Goal: Task Accomplishment & Management: Manage account settings

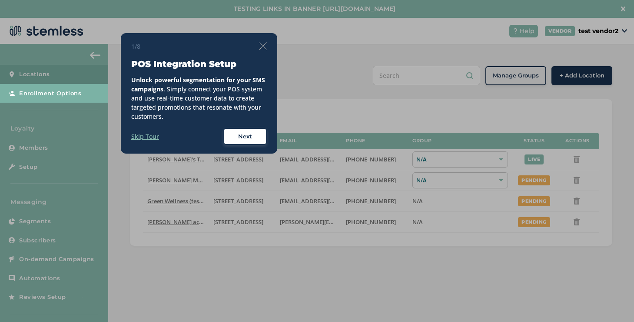
click at [263, 47] on img at bounding box center [263, 46] width 8 height 8
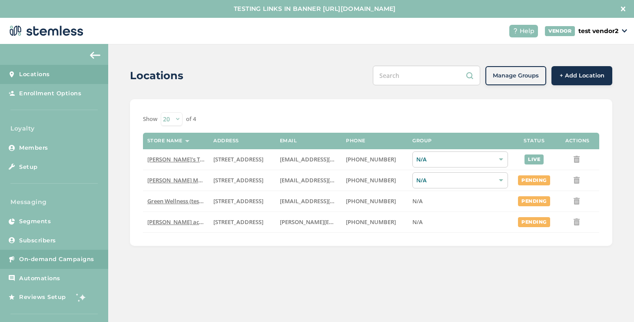
click at [84, 259] on span "On-demand Campaigns" at bounding box center [56, 259] width 75 height 9
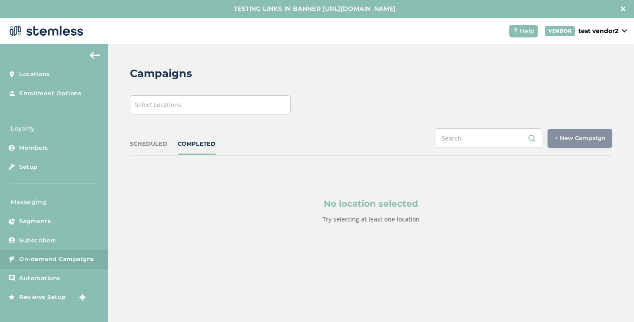
click at [236, 109] on div "Select Locations" at bounding box center [210, 104] width 161 height 19
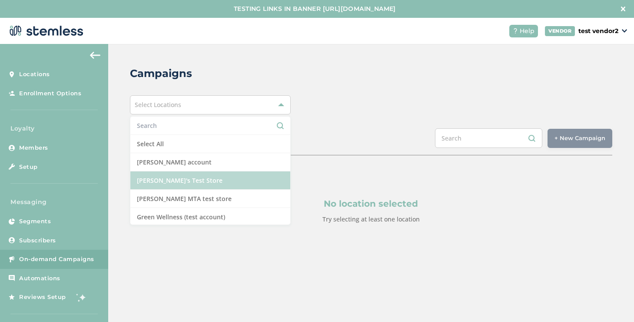
click at [180, 179] on li "[PERSON_NAME]'s Test Store" at bounding box center [210, 180] width 160 height 18
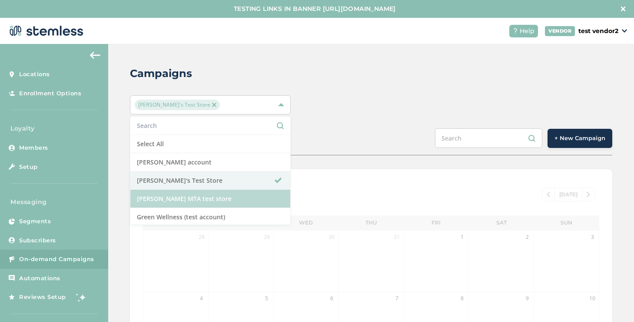
click at [182, 197] on li "[PERSON_NAME] MTA test store" at bounding box center [210, 199] width 160 height 18
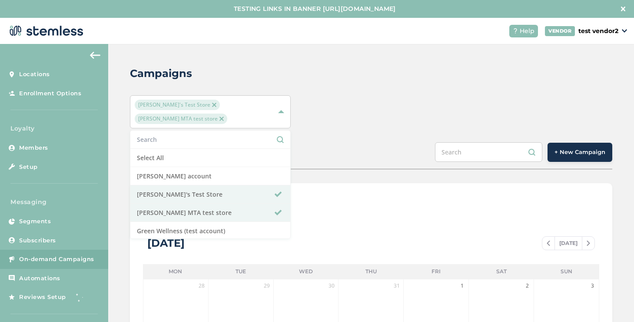
click at [567, 149] on div "SCHEDULED COMPLETED + New Campaign" at bounding box center [371, 155] width 483 height 27
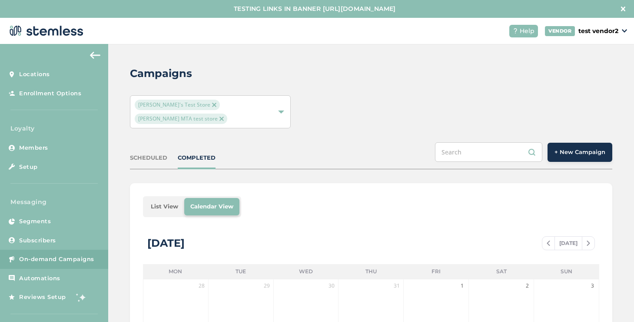
click at [568, 148] on span "+ New Campaign" at bounding box center [580, 152] width 51 height 9
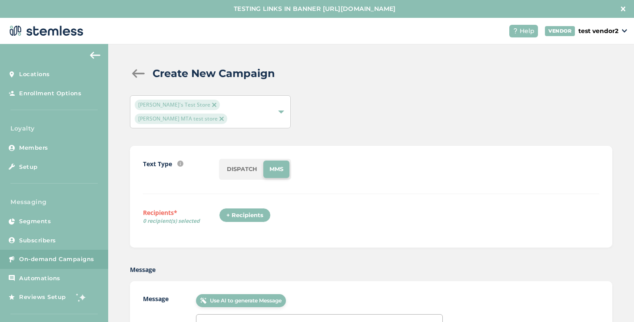
click at [247, 161] on li "DISPATCH" at bounding box center [242, 168] width 43 height 17
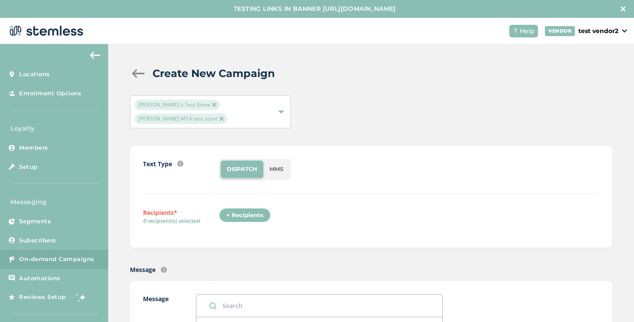
click at [251, 208] on div "+ Recipients" at bounding box center [245, 215] width 52 height 15
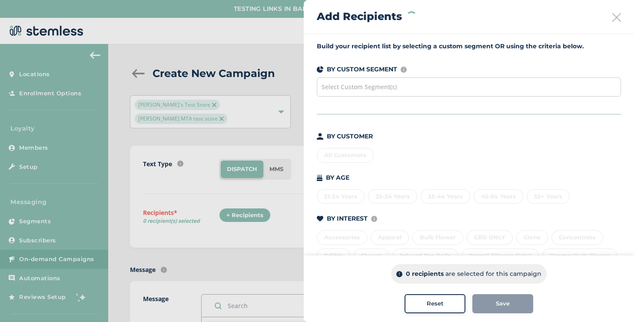
click at [346, 88] on span "Select Custom Segment(s)" at bounding box center [359, 87] width 75 height 8
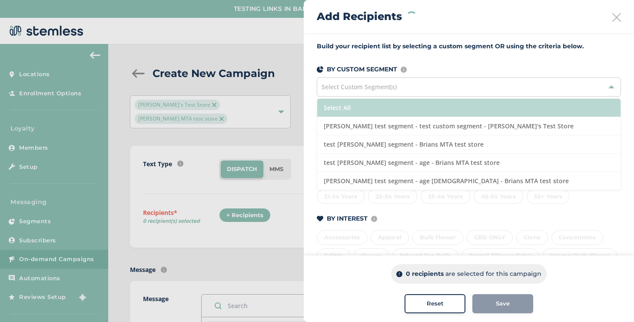
click at [343, 109] on li "Select All" at bounding box center [469, 108] width 304 height 18
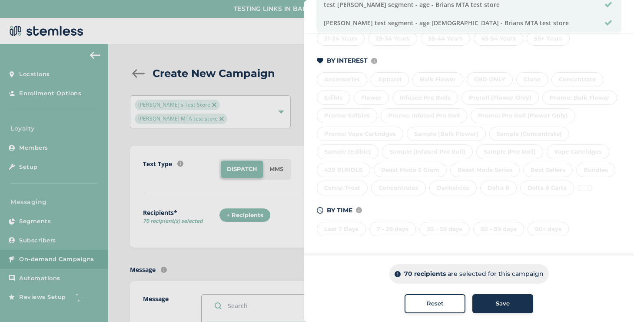
scroll to position [17, 0]
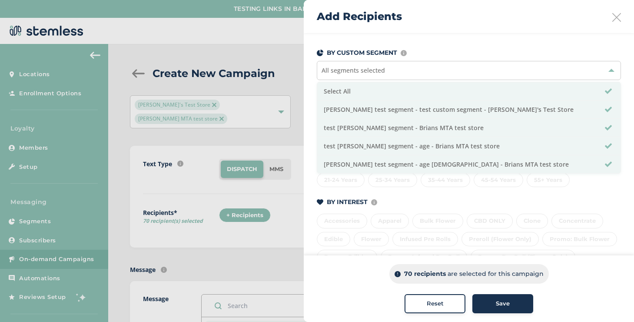
click at [409, 194] on div "BY CUSTOMER All Customers Specific Customers BY AGE [DEMOGRAPHIC_DATA] Years 25…" at bounding box center [469, 246] width 304 height 262
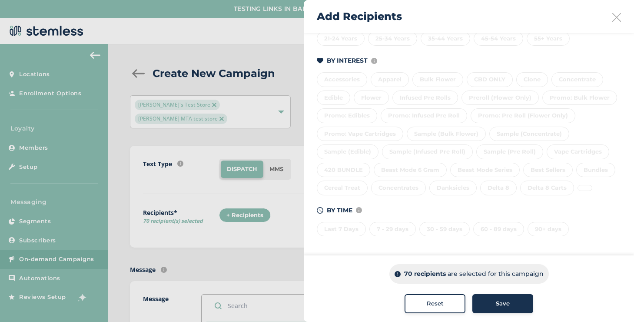
scroll to position [176, 0]
click at [504, 299] on span "Save" at bounding box center [503, 303] width 14 height 9
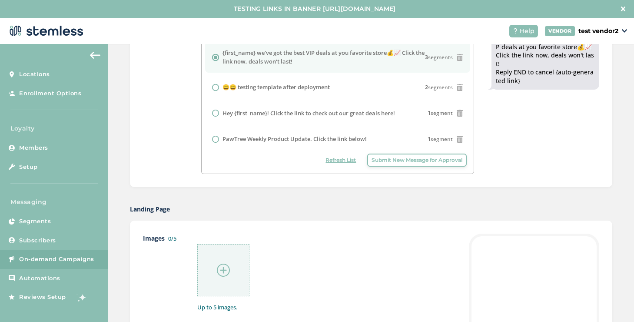
scroll to position [415, 0]
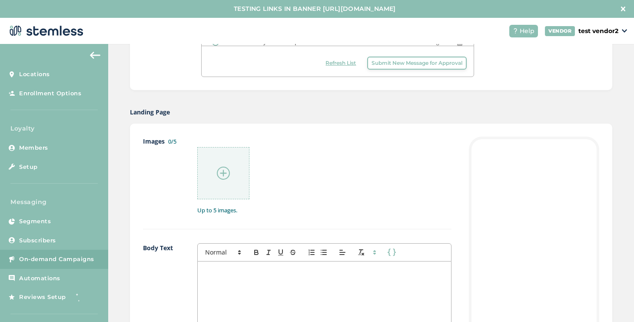
click at [229, 167] on img at bounding box center [223, 173] width 13 height 13
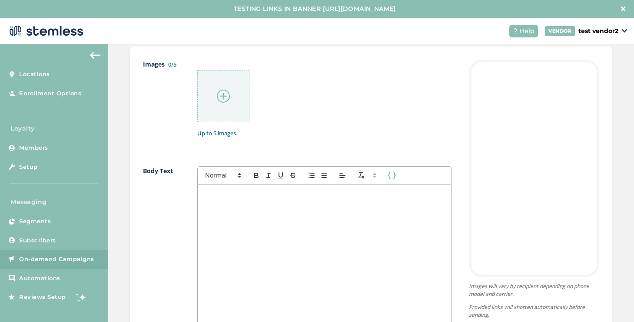
scroll to position [545, 0]
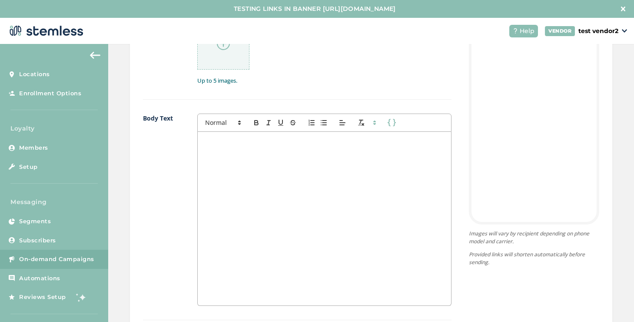
click at [343, 147] on div at bounding box center [325, 219] width 254 height 174
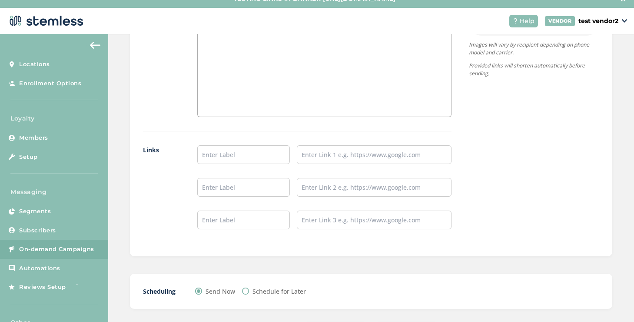
scroll to position [18, 0]
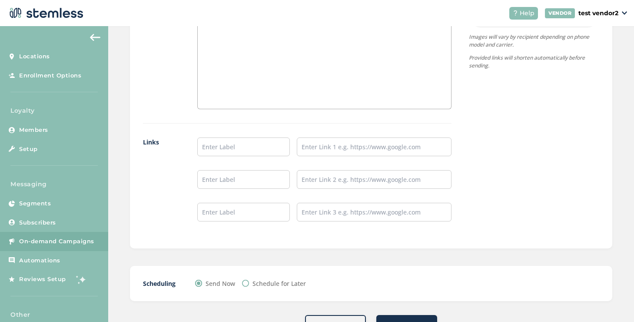
click at [290, 279] on label "Schedule for Later" at bounding box center [279, 283] width 53 height 9
click at [249, 280] on input "Schedule for Later" at bounding box center [245, 283] width 7 height 7
radio input "true"
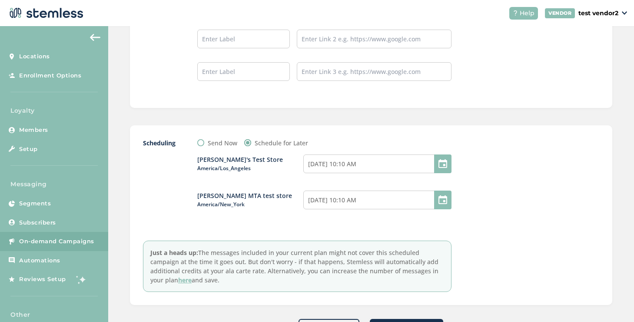
scroll to position [865, 0]
click at [375, 154] on input "[DATE] 10:10 AM" at bounding box center [378, 163] width 148 height 19
select select "10"
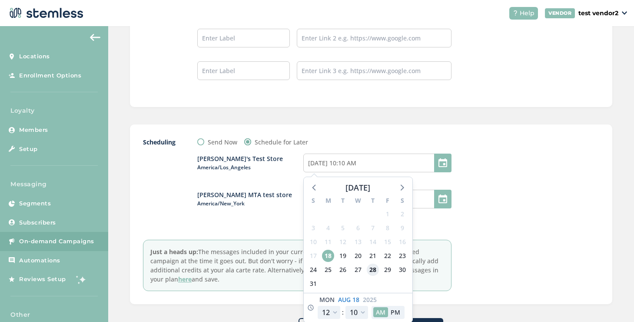
click at [367, 264] on span "28" at bounding box center [373, 270] width 12 height 12
type input "[DATE] 10:10 AM"
click at [460, 241] on div "Scheduling Send Now Schedule for Later [PERSON_NAME]'s Test Store [GEOGRAPHIC_D…" at bounding box center [371, 214] width 457 height 154
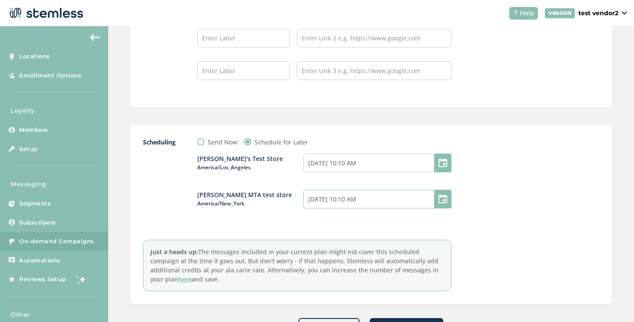
click at [417, 190] on input "[DATE] 10:10 AM" at bounding box center [378, 199] width 148 height 19
select select "3"
select select "10"
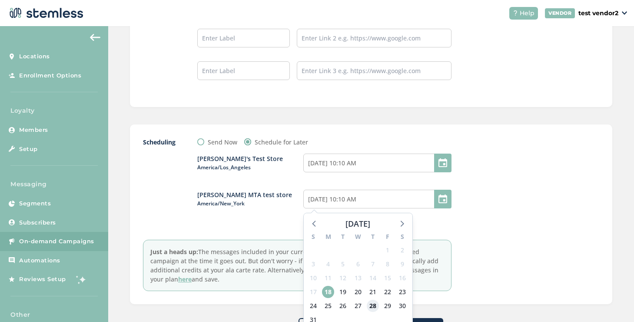
click at [375, 300] on span "28" at bounding box center [373, 306] width 12 height 12
type input "[DATE] 10:10 AM"
click at [477, 220] on div at bounding box center [534, 214] width 130 height 154
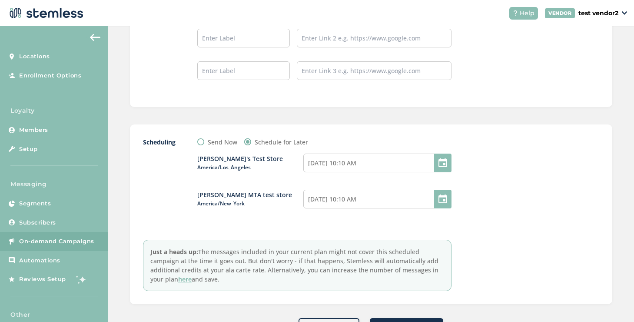
click at [423, 321] on span "Schedule Campaign" at bounding box center [407, 327] width 60 height 9
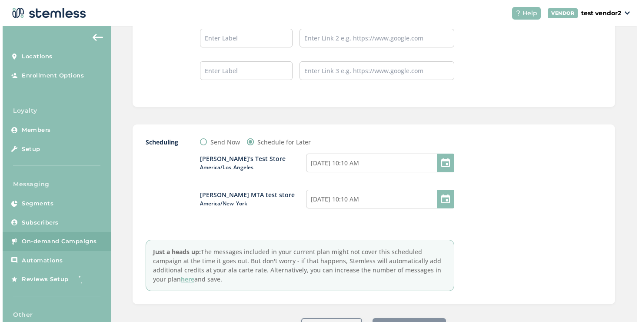
scroll to position [0, 0]
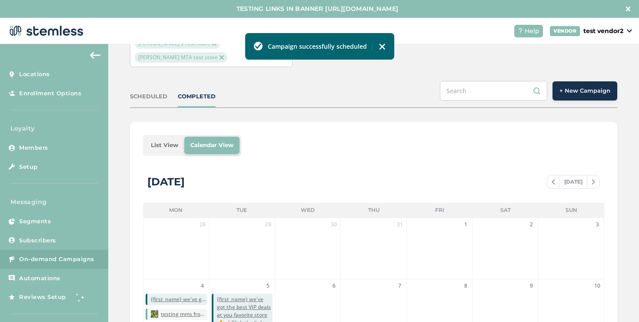
scroll to position [59, 0]
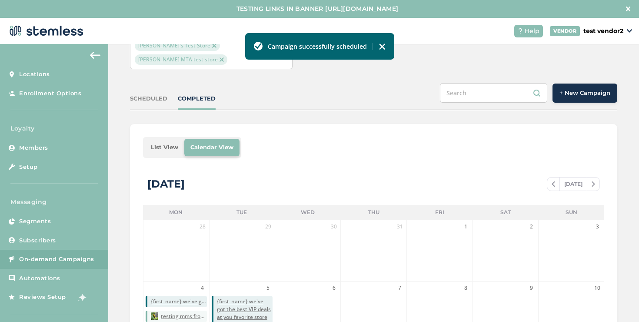
click at [164, 94] on div "SCHEDULED" at bounding box center [148, 98] width 37 height 9
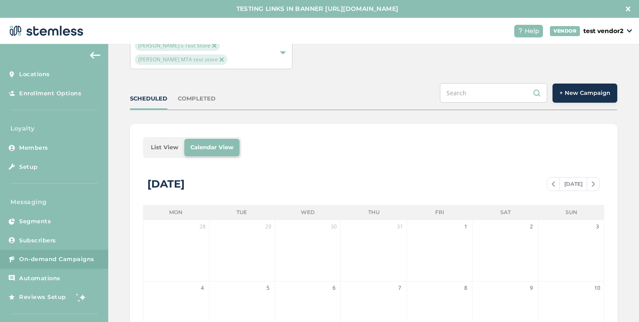
click at [159, 139] on li "List View" at bounding box center [165, 147] width 40 height 17
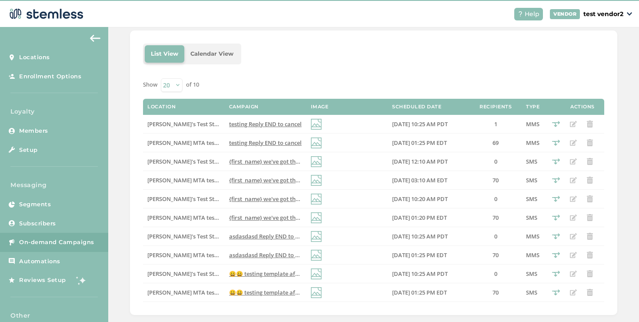
scroll to position [18, 0]
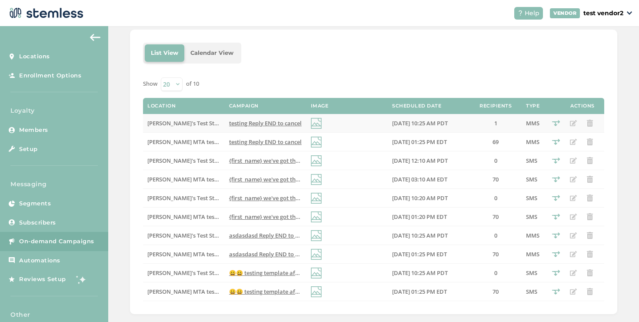
click at [264, 119] on span "testing Reply END to cancel" at bounding box center [265, 123] width 73 height 8
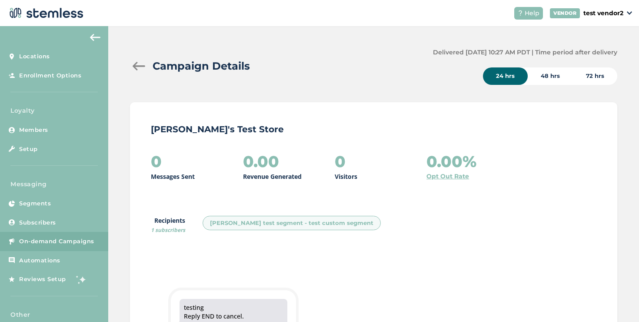
click at [139, 67] on div at bounding box center [138, 66] width 17 height 9
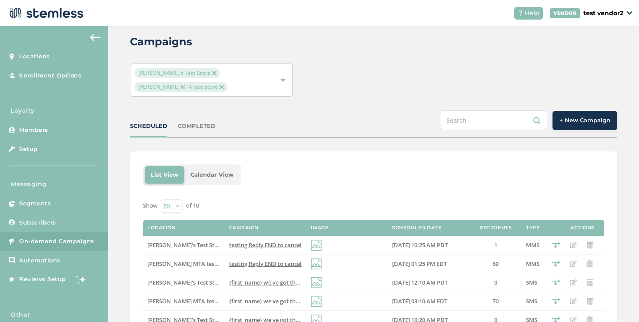
scroll to position [14, 0]
click at [259, 259] on span "testing Reply END to cancel" at bounding box center [265, 263] width 73 height 8
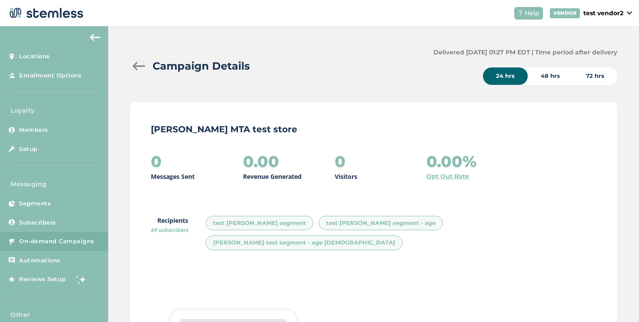
click at [140, 66] on div at bounding box center [138, 66] width 17 height 9
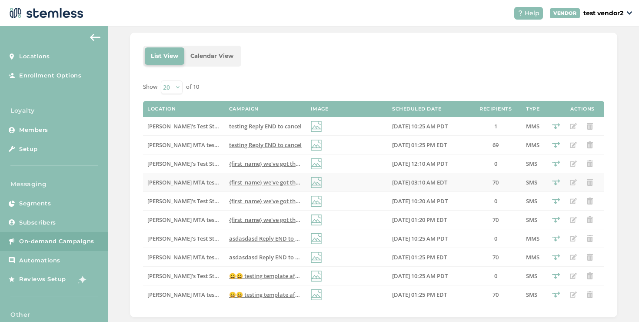
scroll to position [136, 0]
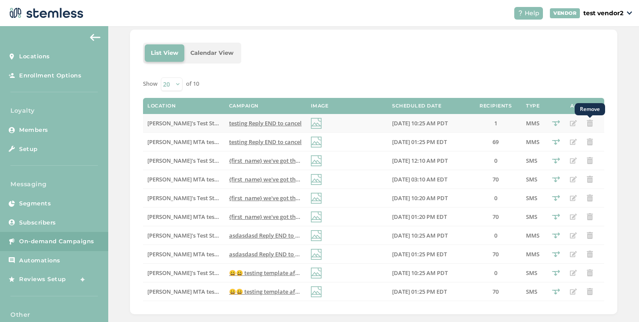
click at [587, 120] on icon "Remove" at bounding box center [590, 123] width 7 height 7
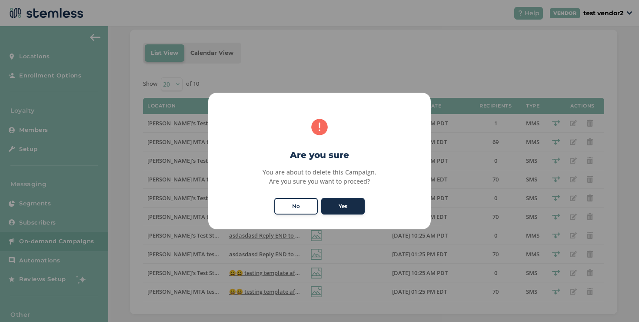
click at [359, 198] on button "Yes" at bounding box center [342, 206] width 43 height 17
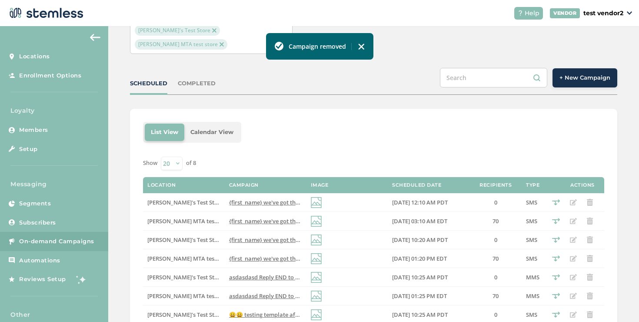
scroll to position [52, 0]
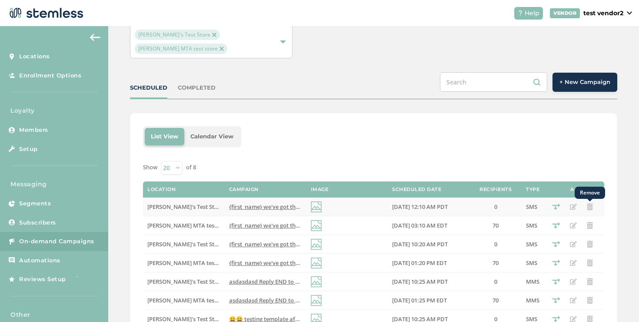
click at [587, 203] on icon "Remove" at bounding box center [590, 206] width 7 height 7
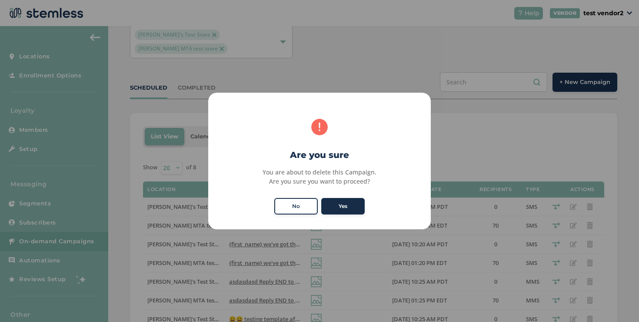
click at [363, 208] on button "Yes" at bounding box center [342, 206] width 43 height 17
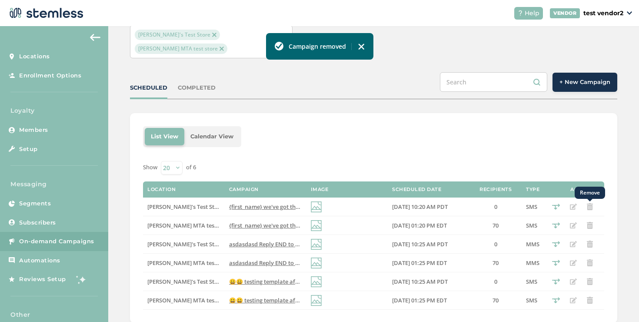
click at [587, 203] on icon "Remove" at bounding box center [590, 206] width 7 height 7
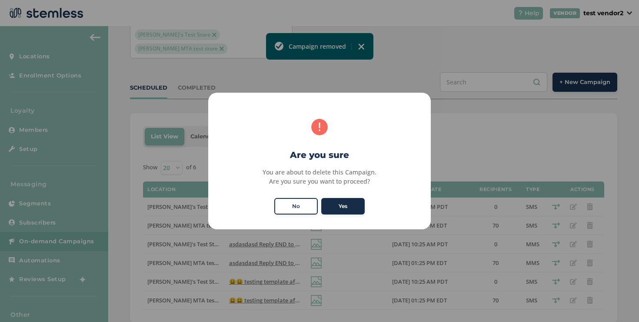
click at [340, 211] on button "Yes" at bounding box center [342, 206] width 43 height 17
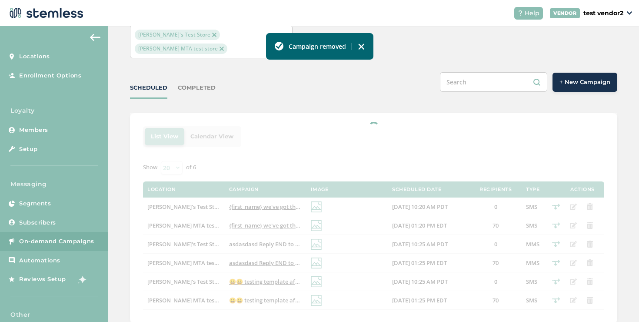
scroll to position [23, 0]
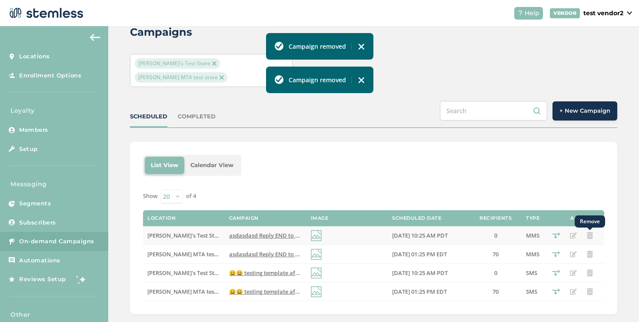
click at [587, 232] on icon "Remove" at bounding box center [590, 235] width 7 height 7
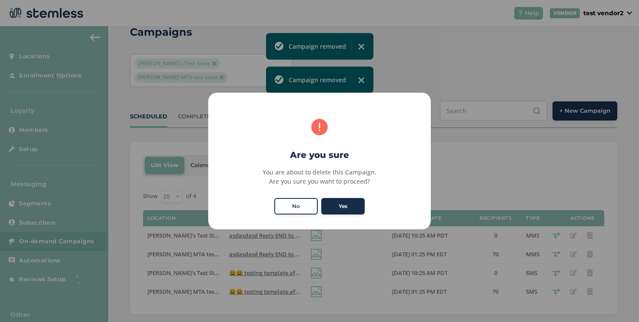
click at [357, 200] on button "Yes" at bounding box center [342, 206] width 43 height 17
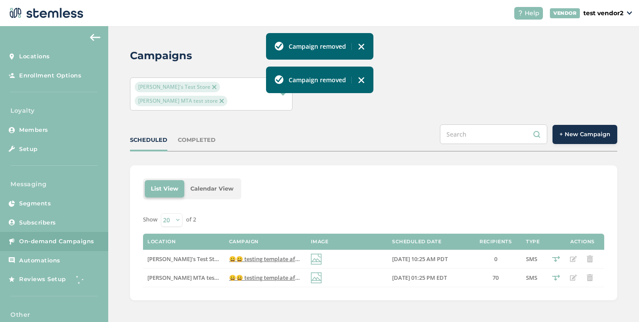
scroll to position [0, 0]
click at [587, 255] on icon "Remove" at bounding box center [590, 258] width 7 height 7
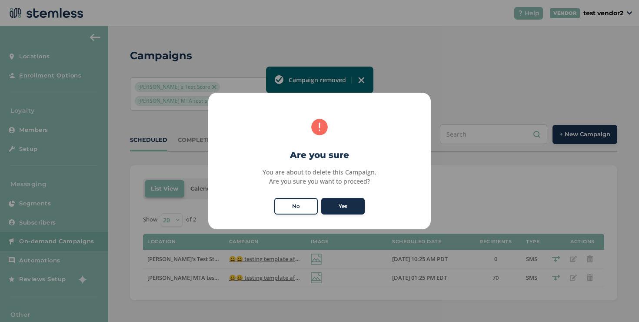
click at [359, 204] on button "Yes" at bounding box center [342, 206] width 43 height 17
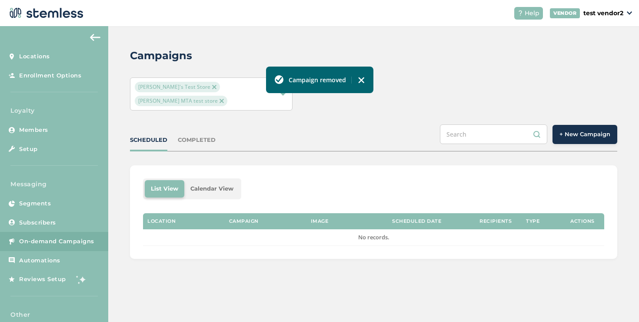
click at [270, 98] on div "Campaigns [PERSON_NAME]'s Test Store [PERSON_NAME] MTA test store SCHEDULED COM…" at bounding box center [373, 153] width 531 height 254
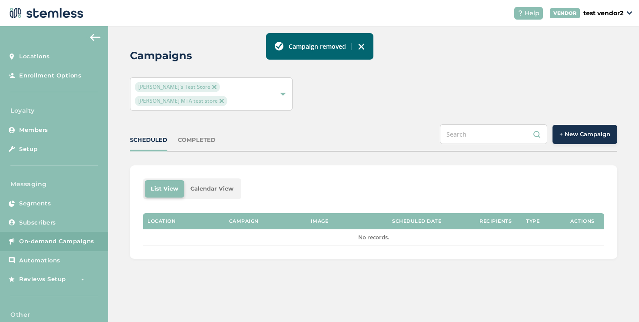
click at [268, 94] on div "[PERSON_NAME]'s Test Store [PERSON_NAME] MTA test store" at bounding box center [211, 93] width 163 height 33
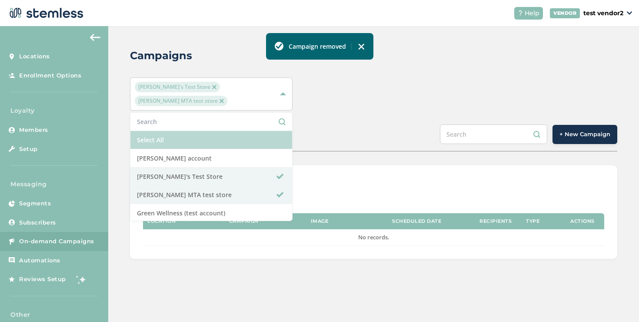
click at [244, 131] on li "Select All" at bounding box center [211, 140] width 162 height 18
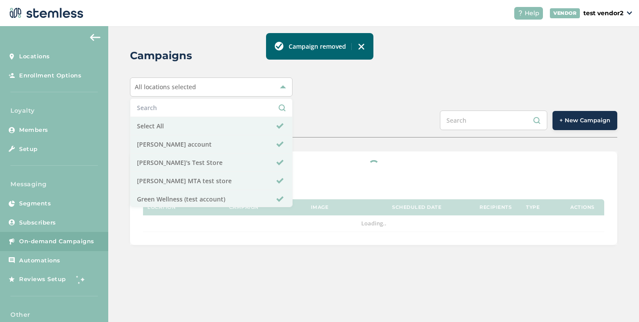
click at [351, 127] on div "SCHEDULED COMPLETED + New Campaign" at bounding box center [373, 123] width 487 height 27
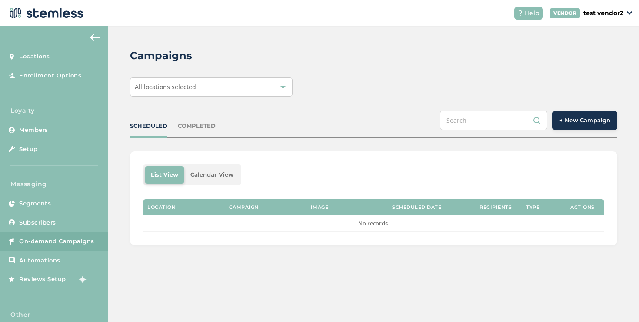
click at [177, 86] on span "All locations selected" at bounding box center [165, 87] width 61 height 8
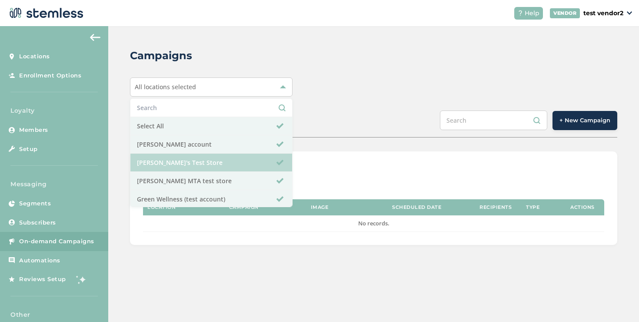
click at [177, 156] on li "[PERSON_NAME]'s Test Store" at bounding box center [211, 163] width 162 height 18
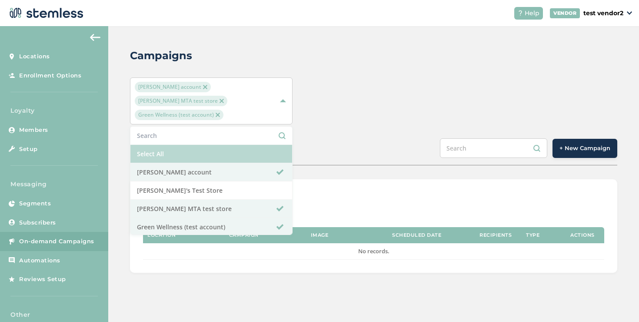
click at [177, 145] on li "Select All" at bounding box center [211, 154] width 162 height 18
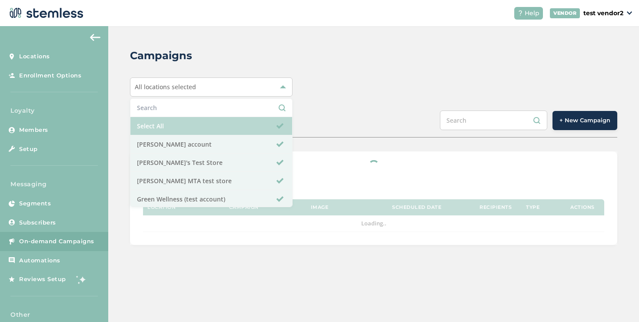
click at [174, 126] on li "Select All" at bounding box center [211, 126] width 162 height 18
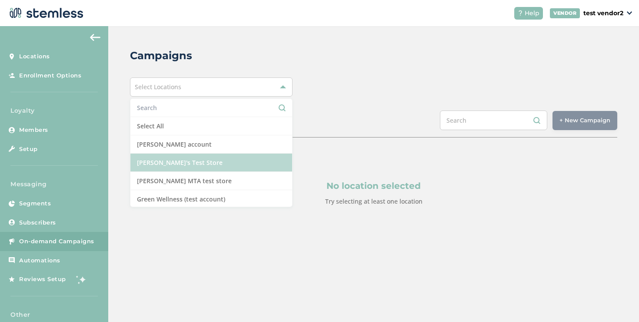
click at [174, 155] on li "[PERSON_NAME]'s Test Store" at bounding box center [211, 163] width 162 height 18
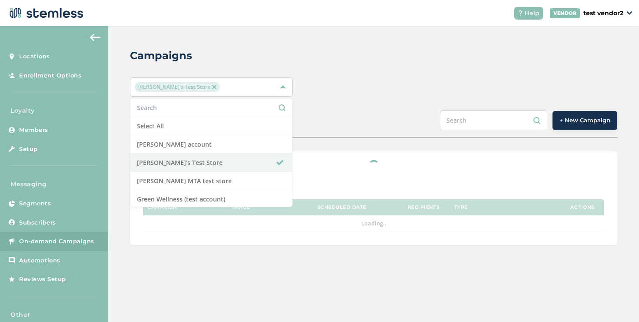
click at [349, 97] on div "Campaigns [PERSON_NAME]'s Test Store Select All [PERSON_NAME] account [PERSON_N…" at bounding box center [373, 146] width 531 height 240
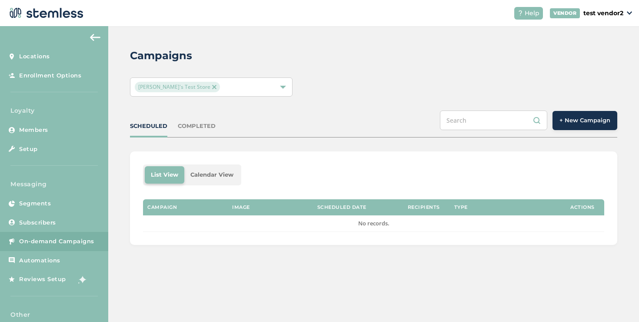
click at [554, 113] on button "+ New Campaign" at bounding box center [585, 120] width 65 height 19
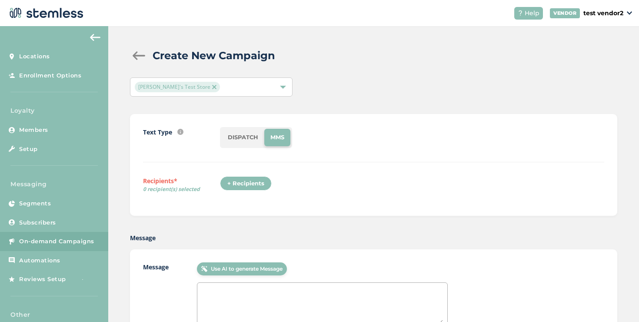
click at [224, 138] on li "DISPATCH" at bounding box center [243, 137] width 43 height 17
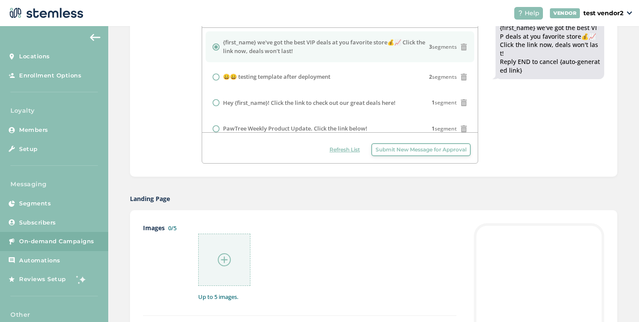
scroll to position [391, 0]
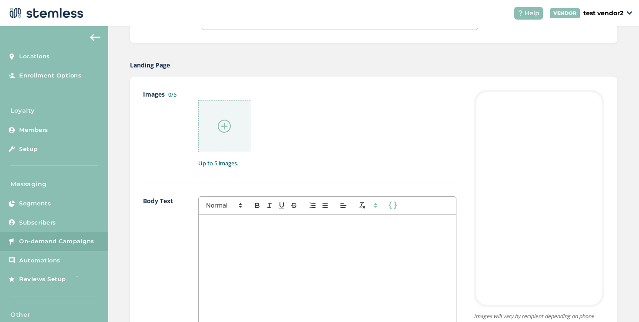
click at [218, 137] on div at bounding box center [224, 126] width 52 height 52
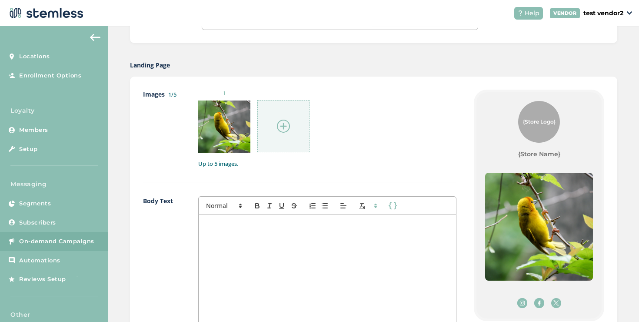
click at [237, 238] on div at bounding box center [327, 302] width 257 height 174
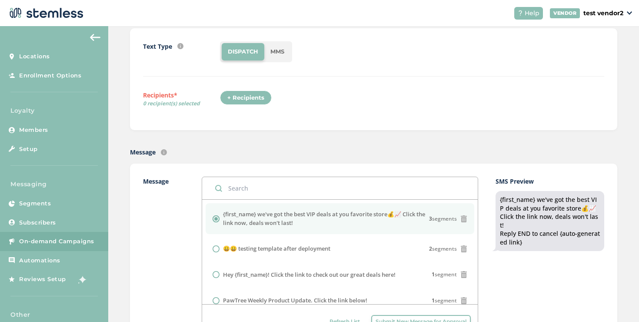
scroll to position [71, 0]
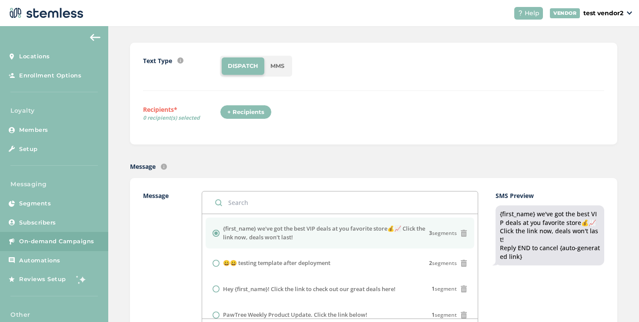
click at [248, 106] on div "+ Recipients" at bounding box center [246, 112] width 52 height 15
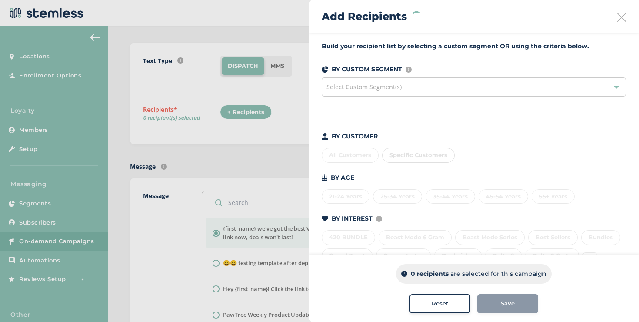
click at [394, 154] on div "Specific Customers" at bounding box center [418, 155] width 73 height 15
click at [393, 154] on span "Specific Customers" at bounding box center [419, 154] width 58 height 7
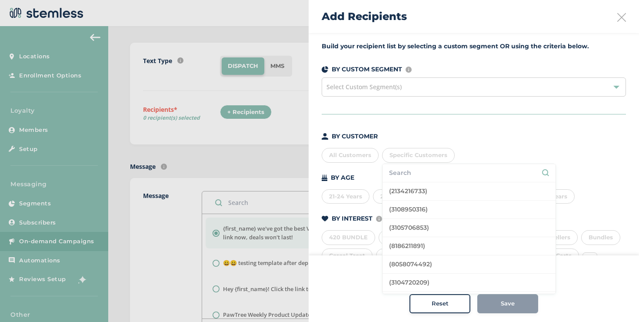
click at [397, 167] on li at bounding box center [469, 173] width 173 height 18
click at [402, 172] on input "text" at bounding box center [469, 172] width 160 height 9
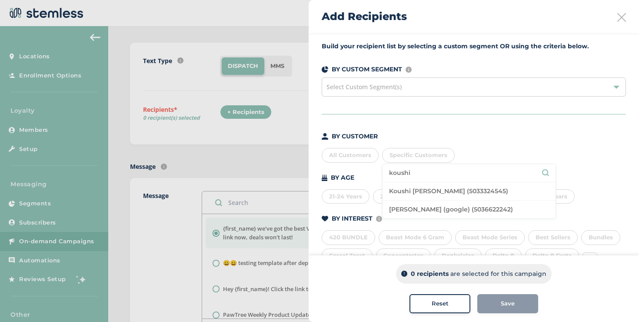
click at [399, 177] on input "koushi" at bounding box center [469, 172] width 160 height 9
click at [426, 181] on li "[PERSON_NAME]" at bounding box center [469, 173] width 173 height 18
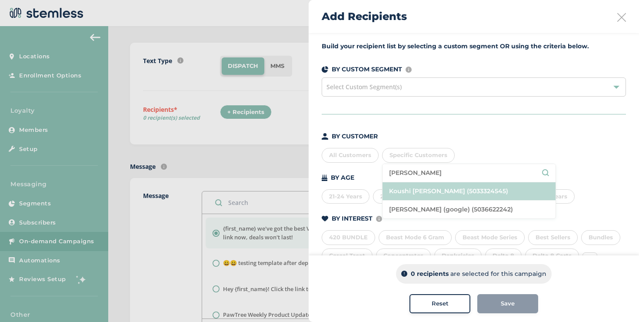
click at [430, 188] on li "Koushi [PERSON_NAME] (5033324545)" at bounding box center [469, 191] width 173 height 18
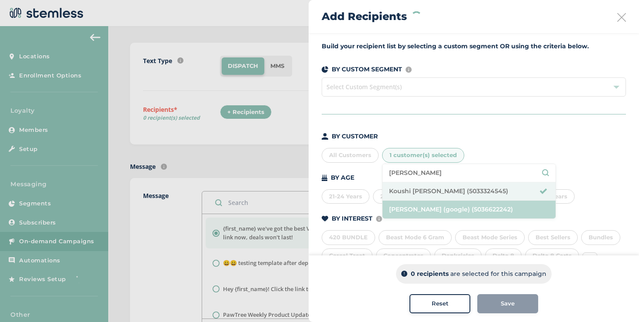
click at [425, 200] on li "[PERSON_NAME] (google) (5036622242)" at bounding box center [469, 209] width 173 height 18
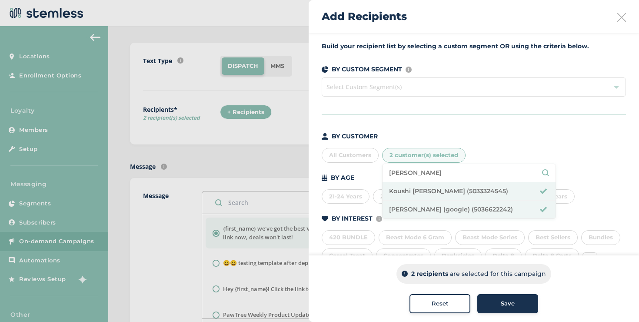
click at [412, 175] on input "[PERSON_NAME]" at bounding box center [469, 172] width 160 height 9
type input "[PERSON_NAME]"
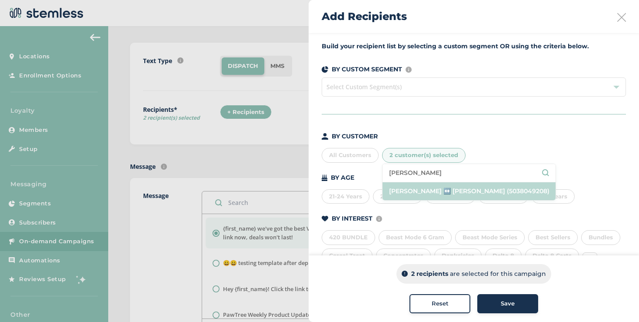
click at [419, 189] on li "[PERSON_NAME] ↔️ [PERSON_NAME] (5038049208)" at bounding box center [469, 191] width 173 height 18
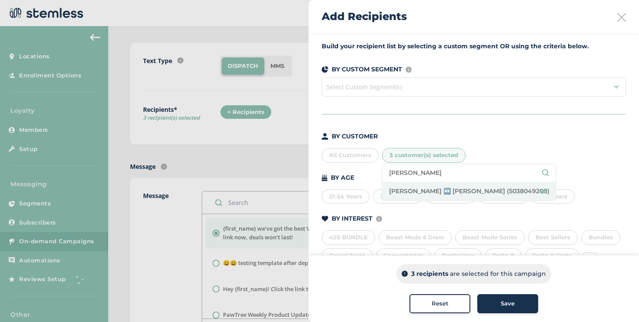
click at [484, 295] on button "Save" at bounding box center [507, 303] width 61 height 19
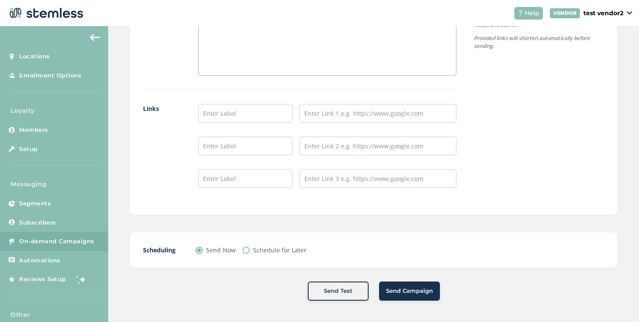
scroll to position [724, 0]
click at [400, 294] on span "Send Campaign" at bounding box center [409, 290] width 47 height 9
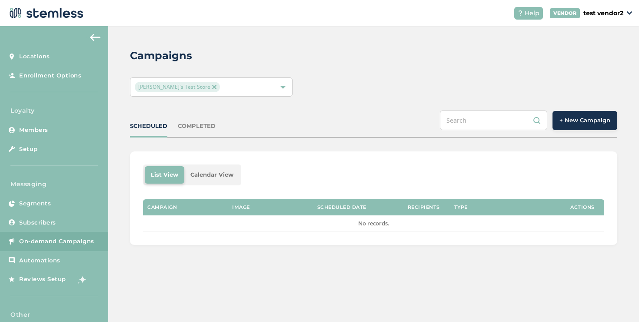
click at [211, 97] on div "Campaigns [PERSON_NAME]'s Test Store SCHEDULED COMPLETED + New Campaign List Vi…" at bounding box center [373, 146] width 531 height 240
click at [188, 87] on span "[PERSON_NAME]'s Test Store" at bounding box center [177, 87] width 85 height 10
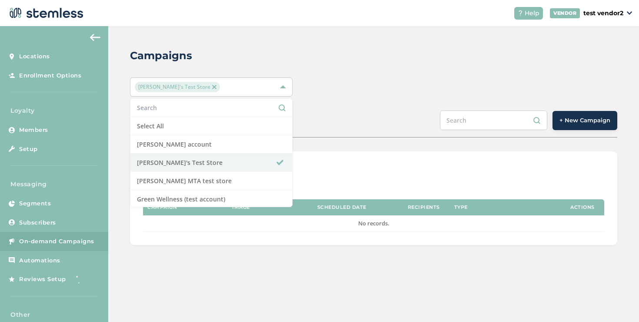
click at [212, 86] on img at bounding box center [214, 87] width 4 height 4
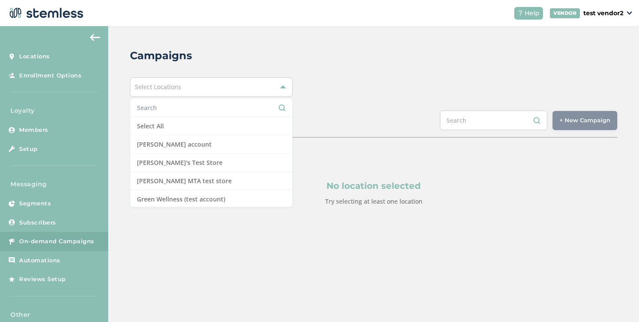
click at [184, 86] on div "Select Locations" at bounding box center [211, 86] width 163 height 19
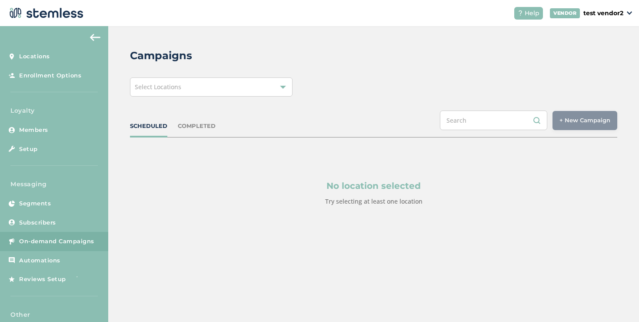
click at [184, 90] on div "Select Locations" at bounding box center [211, 86] width 163 height 19
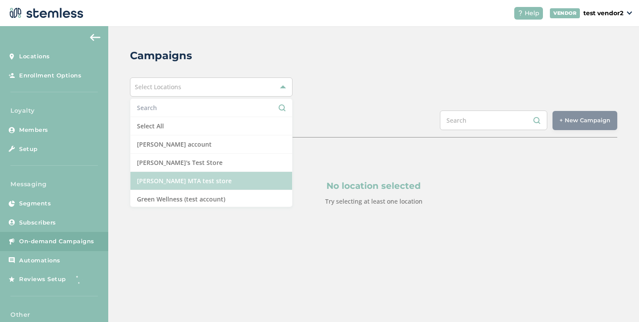
click at [198, 176] on li "[PERSON_NAME] MTA test store" at bounding box center [211, 181] width 162 height 18
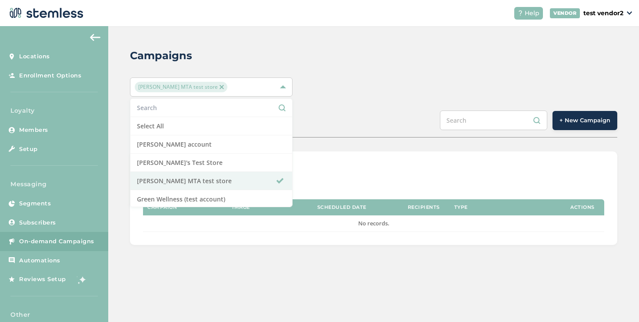
click at [584, 126] on button "+ New Campaign" at bounding box center [585, 120] width 65 height 19
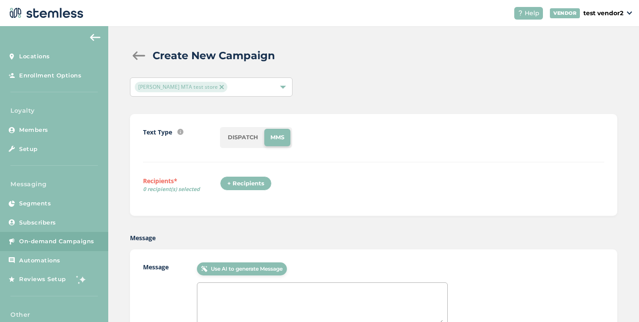
click at [237, 142] on li "DISPATCH" at bounding box center [243, 137] width 43 height 17
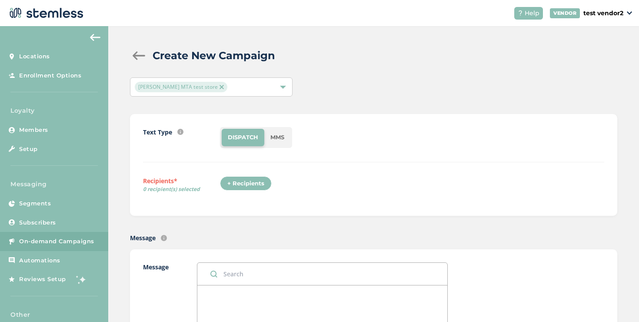
click at [265, 138] on li "MMS" at bounding box center [277, 137] width 26 height 17
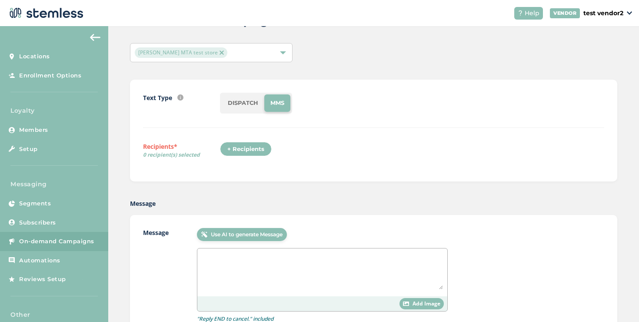
scroll to position [125, 0]
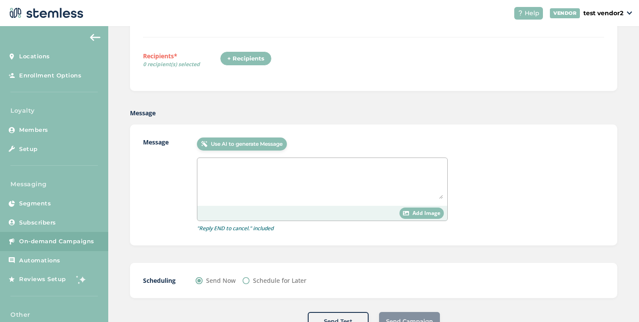
click at [280, 175] on textarea at bounding box center [322, 180] width 241 height 37
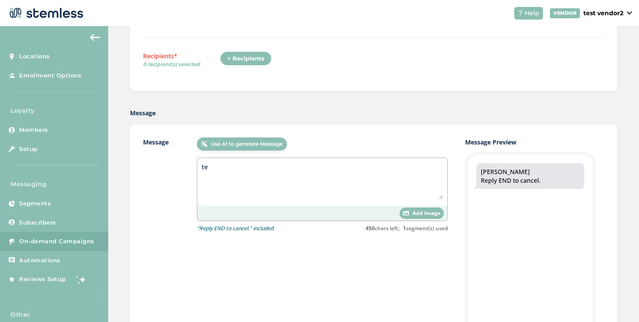
type textarea "t"
type textarea "testing mms after deployment"
click at [417, 213] on span "Add Image" at bounding box center [427, 213] width 28 height 8
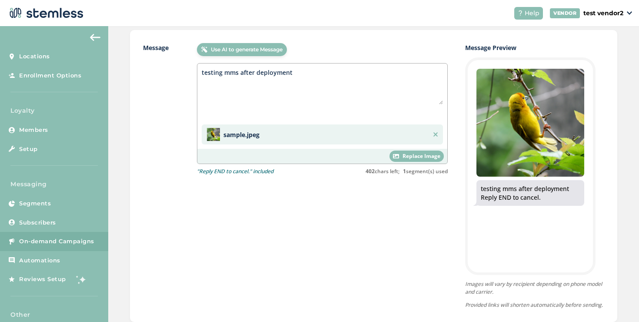
scroll to position [114, 0]
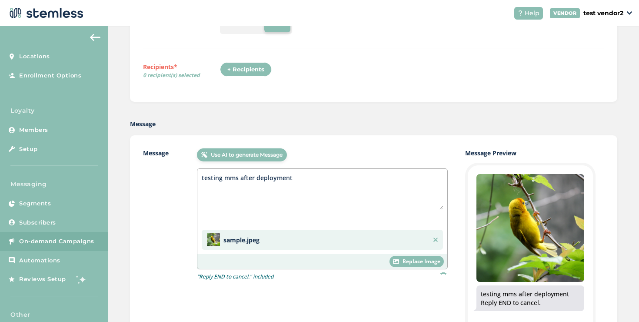
click at [240, 72] on div "+ Recipients" at bounding box center [246, 69] width 52 height 15
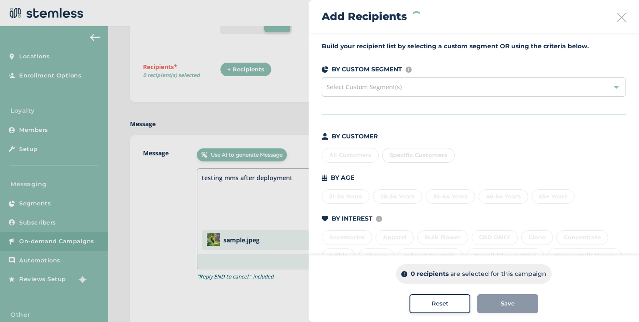
click at [400, 154] on div "Specific Customers" at bounding box center [418, 155] width 73 height 15
click at [400, 158] on div "Specific Customers" at bounding box center [418, 155] width 73 height 15
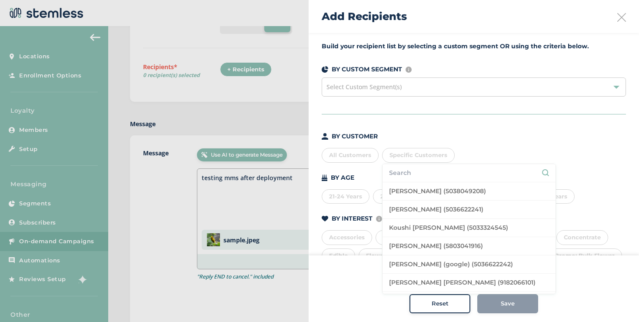
click at [400, 170] on input "text" at bounding box center [469, 172] width 160 height 9
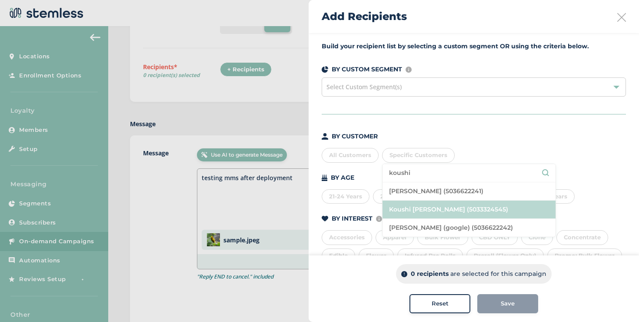
click at [426, 206] on li "Koushi [PERSON_NAME] (5033324545)" at bounding box center [469, 209] width 173 height 18
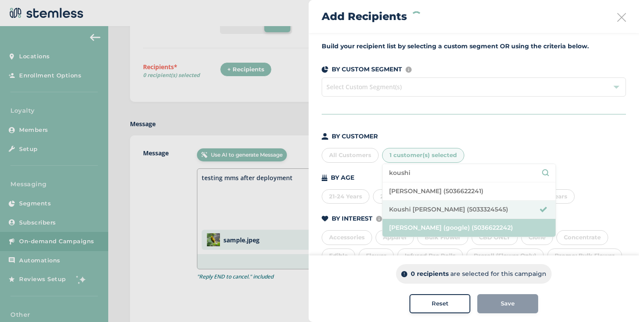
click at [422, 223] on li "[PERSON_NAME] (google) (5036622242)" at bounding box center [469, 228] width 173 height 18
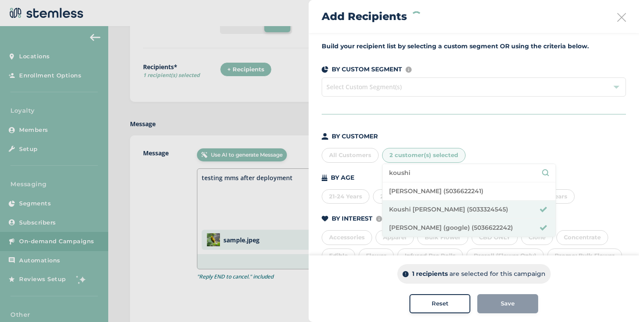
click at [410, 176] on input "koushi" at bounding box center [469, 172] width 160 height 9
type input "[PERSON_NAME]"
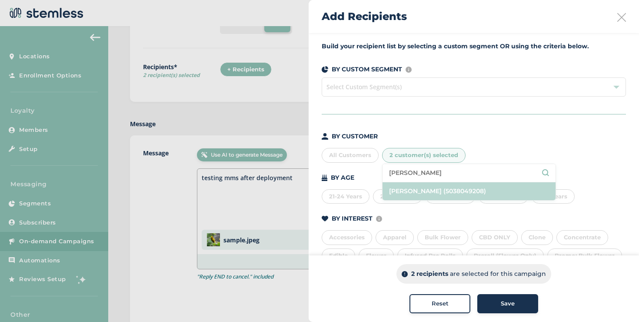
click at [408, 185] on li "[PERSON_NAME] (5038049208)" at bounding box center [469, 191] width 173 height 18
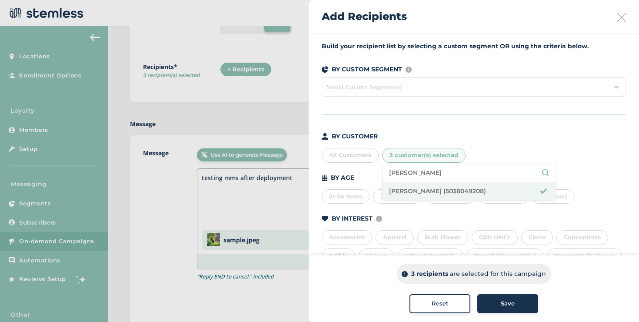
click at [497, 305] on div "Save" at bounding box center [507, 303] width 47 height 9
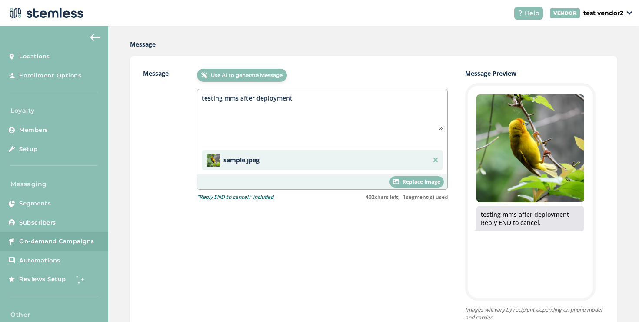
scroll to position [354, 0]
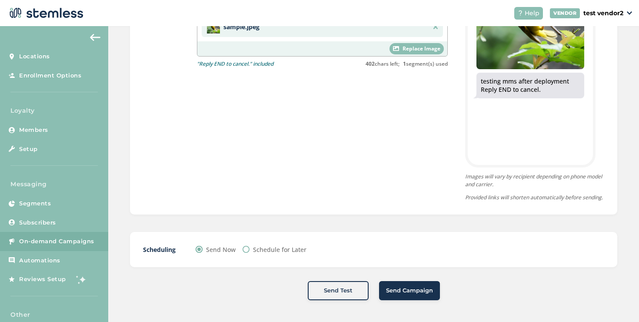
click at [392, 290] on span "Send Campaign" at bounding box center [409, 290] width 47 height 9
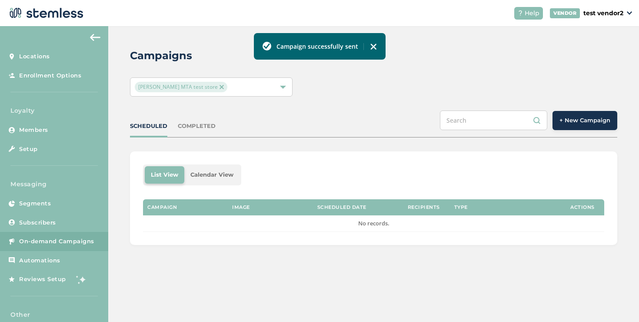
click at [205, 127] on div "COMPLETED" at bounding box center [197, 126] width 38 height 9
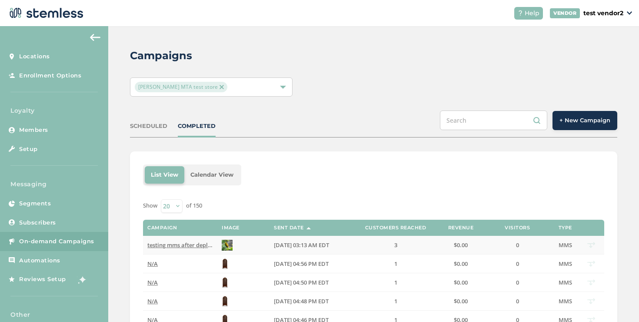
click at [184, 246] on span "testing mms after deployment Reply END to cancel" at bounding box center [214, 245] width 135 height 8
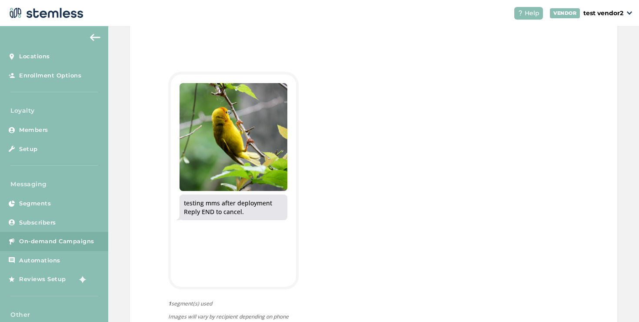
scroll to position [294, 0]
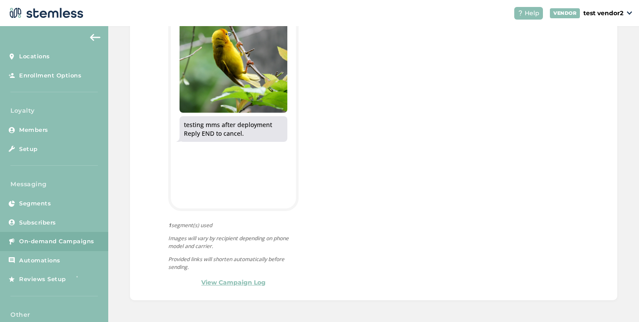
click at [239, 284] on link "View Campaign Log" at bounding box center [233, 282] width 64 height 9
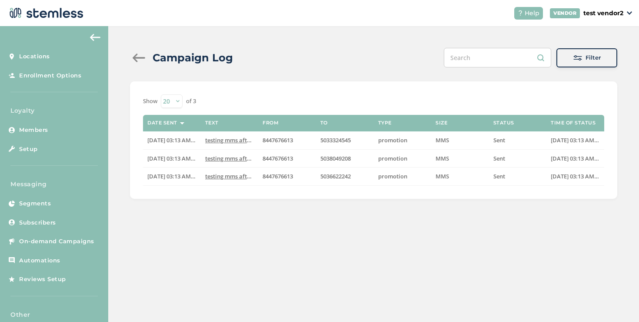
click at [137, 54] on div at bounding box center [138, 57] width 17 height 9
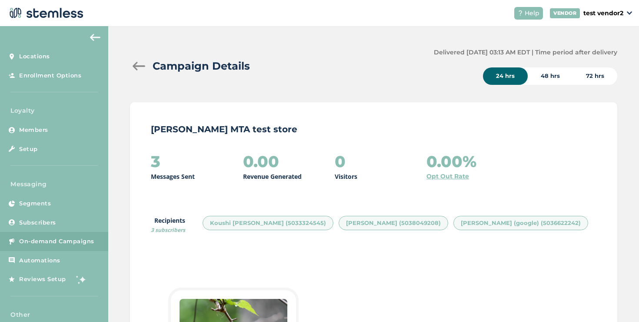
click at [137, 69] on div at bounding box center [138, 66] width 17 height 9
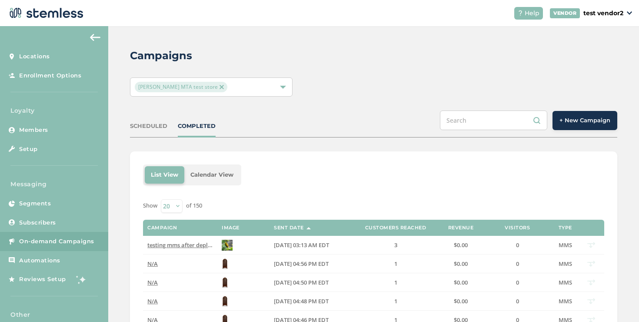
click at [208, 85] on div "[PERSON_NAME] MTA test store" at bounding box center [207, 87] width 144 height 10
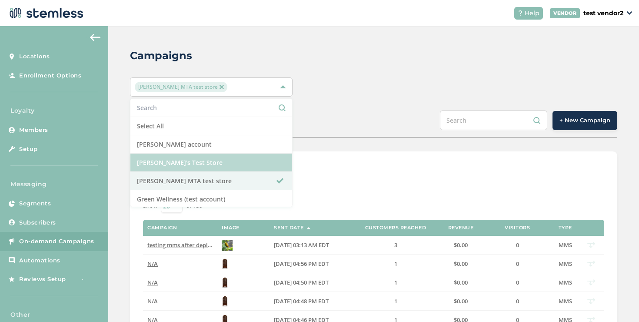
click at [195, 157] on li "[PERSON_NAME]'s Test Store" at bounding box center [211, 163] width 162 height 18
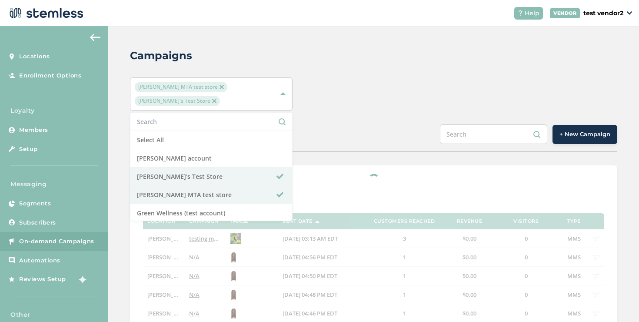
click at [582, 130] on span "+ New Campaign" at bounding box center [585, 134] width 51 height 9
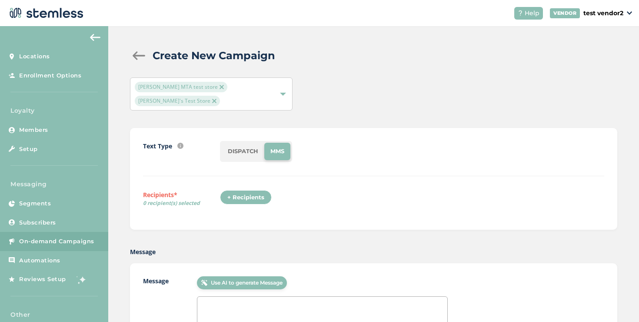
click at [145, 58] on div at bounding box center [138, 55] width 17 height 9
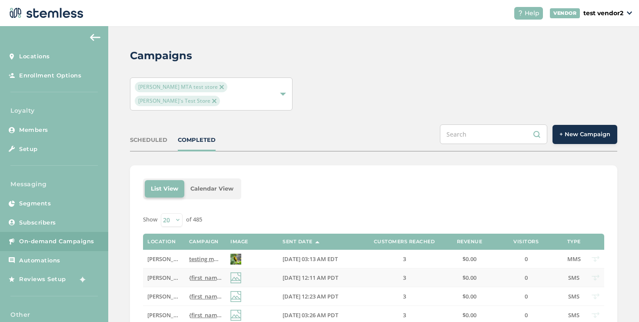
click at [207, 274] on span "{first_name} we've got the best VIP deals at you favorite store💰📈 Click the lin…" at bounding box center [353, 278] width 328 height 8
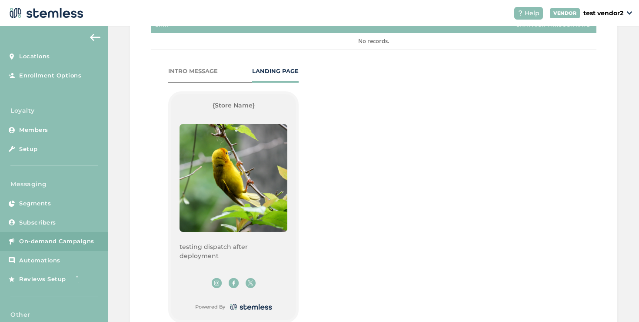
scroll to position [458, 0]
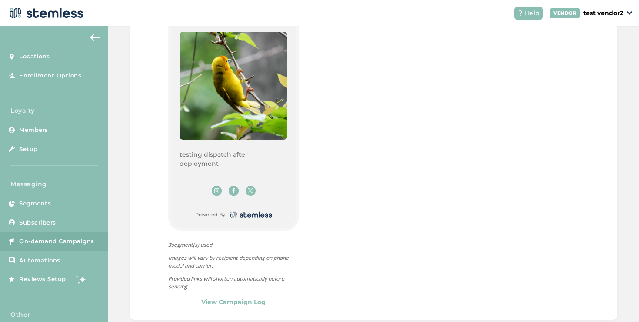
click at [255, 297] on link "View Campaign Log" at bounding box center [233, 301] width 64 height 9
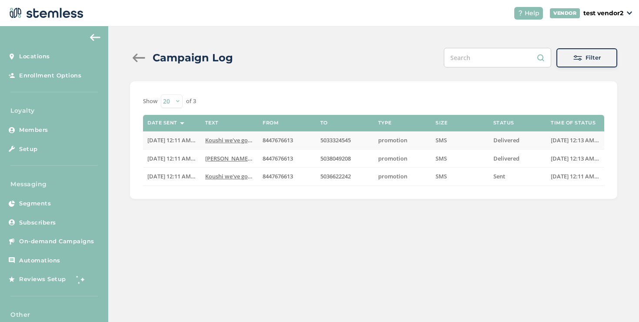
click at [234, 144] on td "Koushi we've got the best VIP deals at you favorit..." at bounding box center [230, 140] width 58 height 18
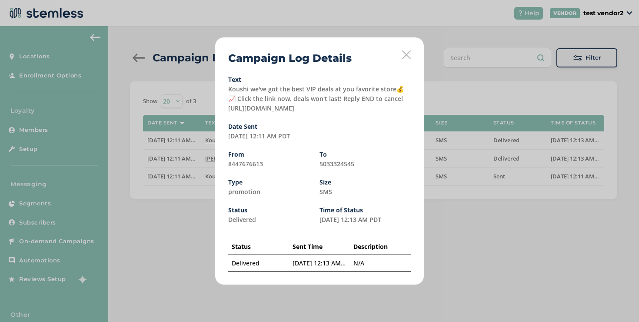
click at [405, 54] on icon at bounding box center [406, 54] width 9 height 9
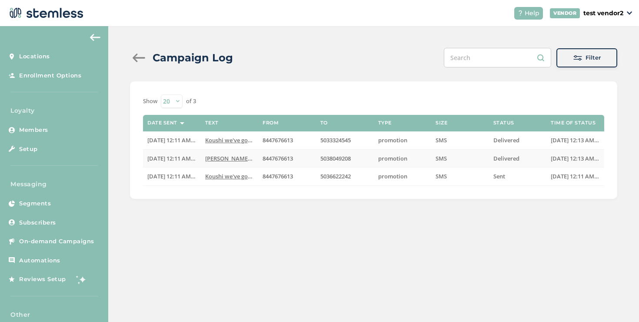
click at [224, 161] on span "[PERSON_NAME] we've got the best VIP deals at you favorit..." at bounding box center [286, 158] width 163 height 8
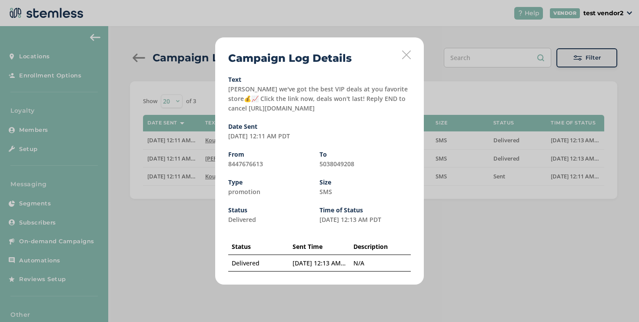
click at [408, 55] on icon at bounding box center [406, 54] width 9 height 9
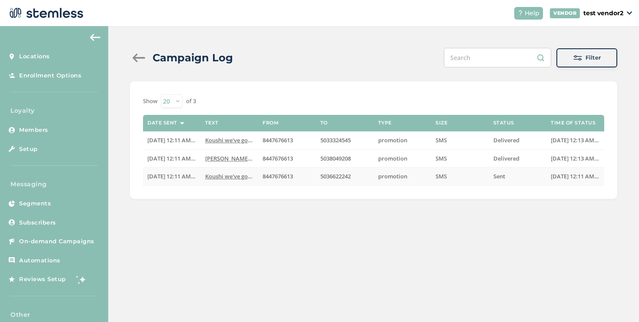
click at [239, 173] on span "Koushi we've got the best VIP deals at you favorit..." at bounding box center [273, 176] width 137 height 8
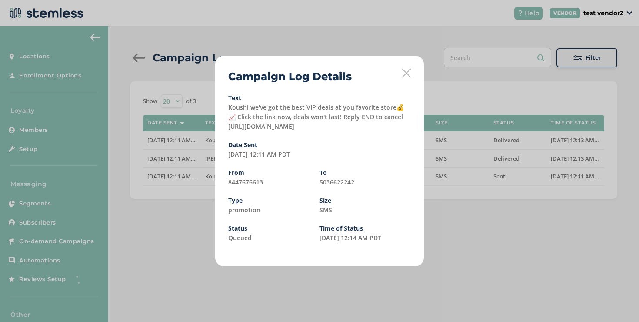
click at [410, 69] on icon at bounding box center [406, 73] width 9 height 9
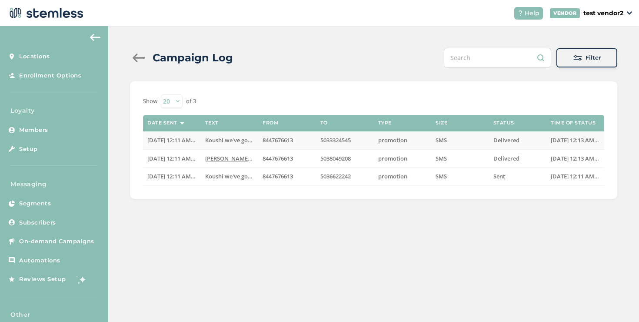
click at [230, 140] on span "Koushi we've got the best VIP deals at you favorit..." at bounding box center [273, 140] width 137 height 8
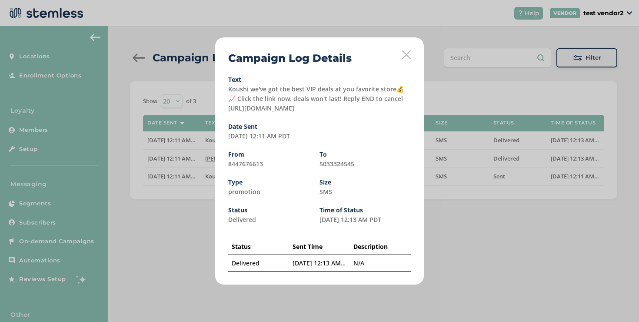
click at [412, 53] on div "Campaign Log Details Text Koushi we've got the best VIP deals at you favorite s…" at bounding box center [319, 160] width 209 height 247
click at [405, 54] on icon at bounding box center [406, 54] width 9 height 9
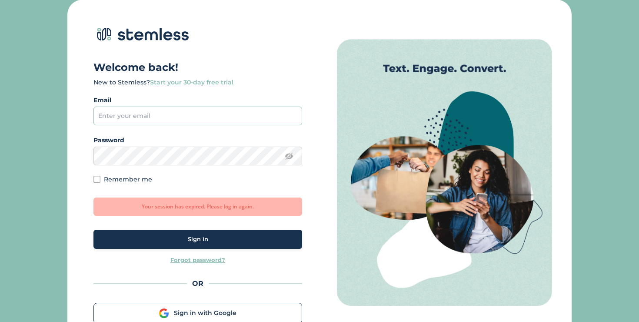
click at [156, 112] on input "email" at bounding box center [197, 116] width 209 height 19
